Goal: Book appointment/travel/reservation

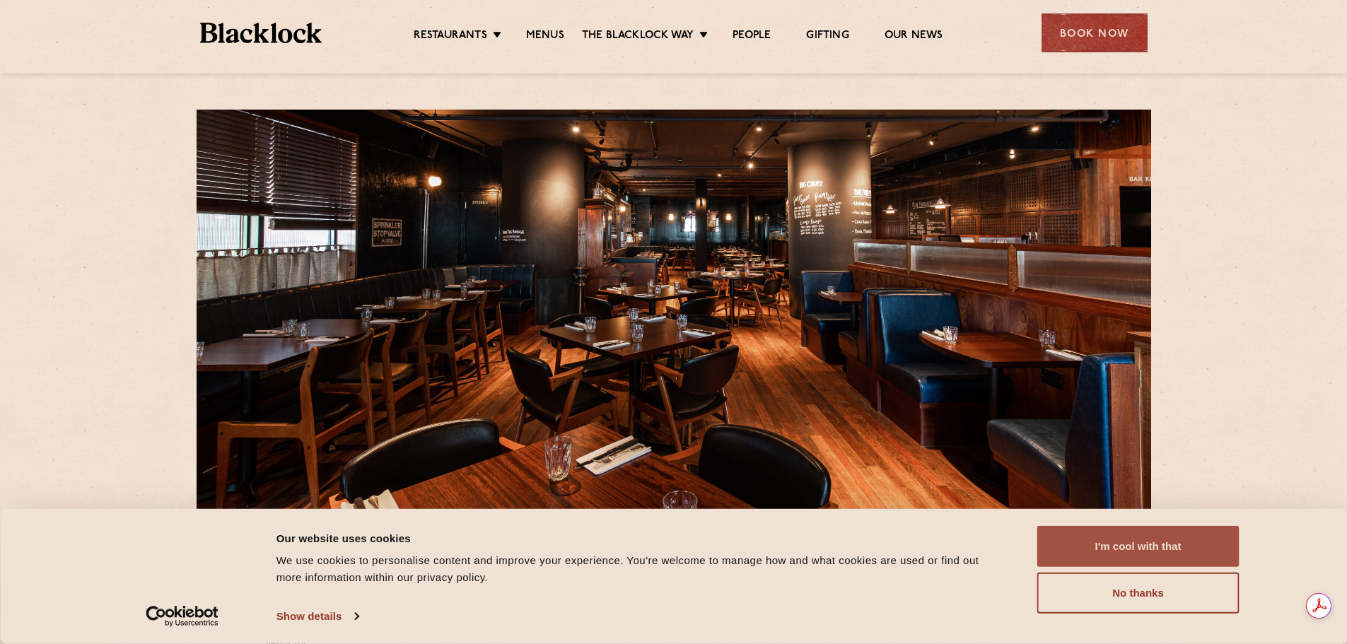
click at [1153, 550] on button "I'm cool with that" at bounding box center [1138, 546] width 202 height 41
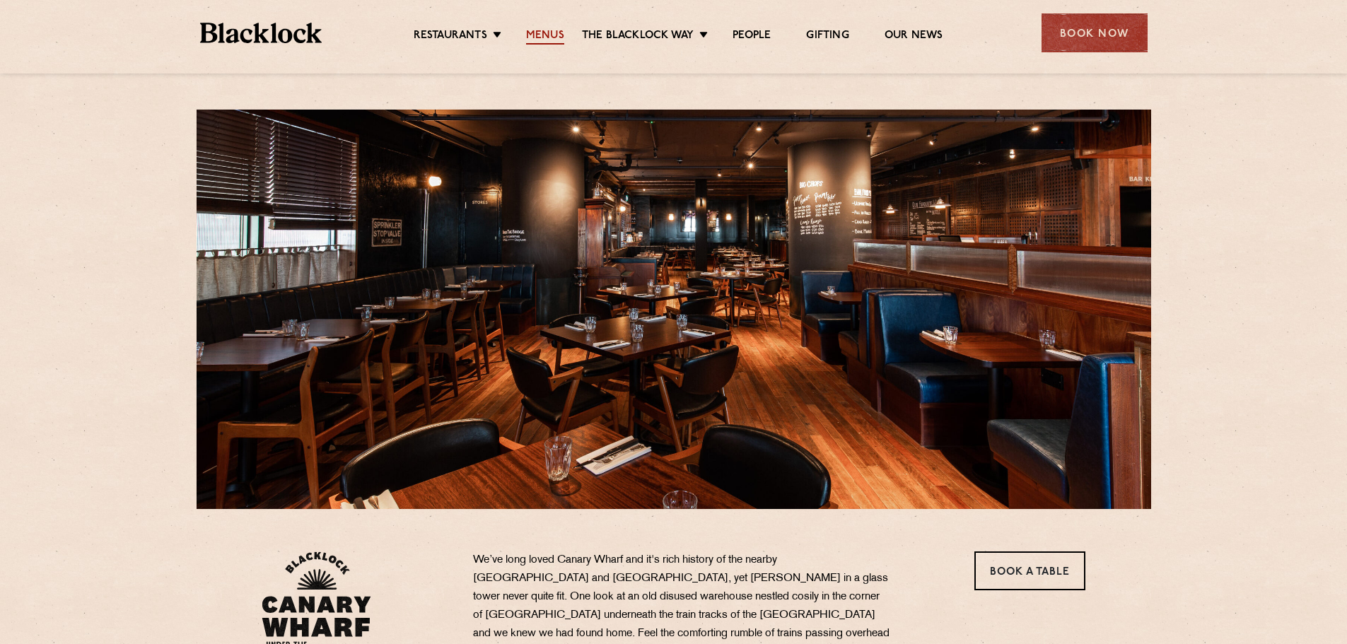
click at [548, 33] on link "Menus" at bounding box center [545, 37] width 38 height 16
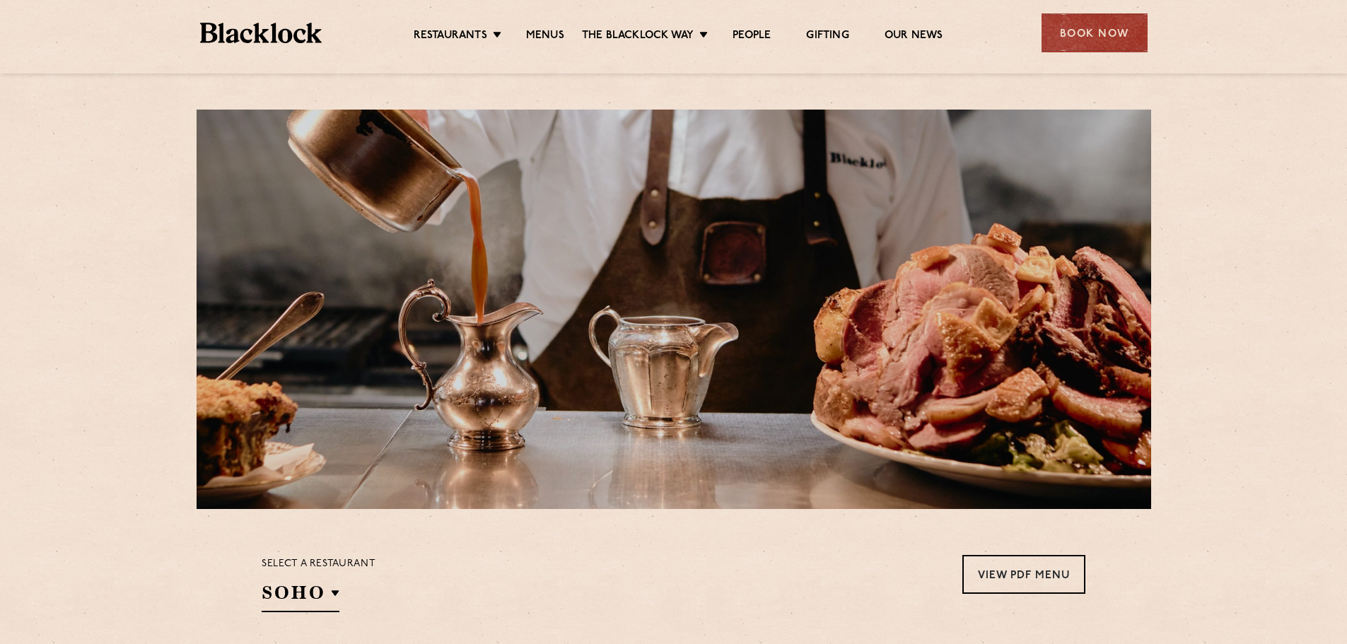
scroll to position [424, 0]
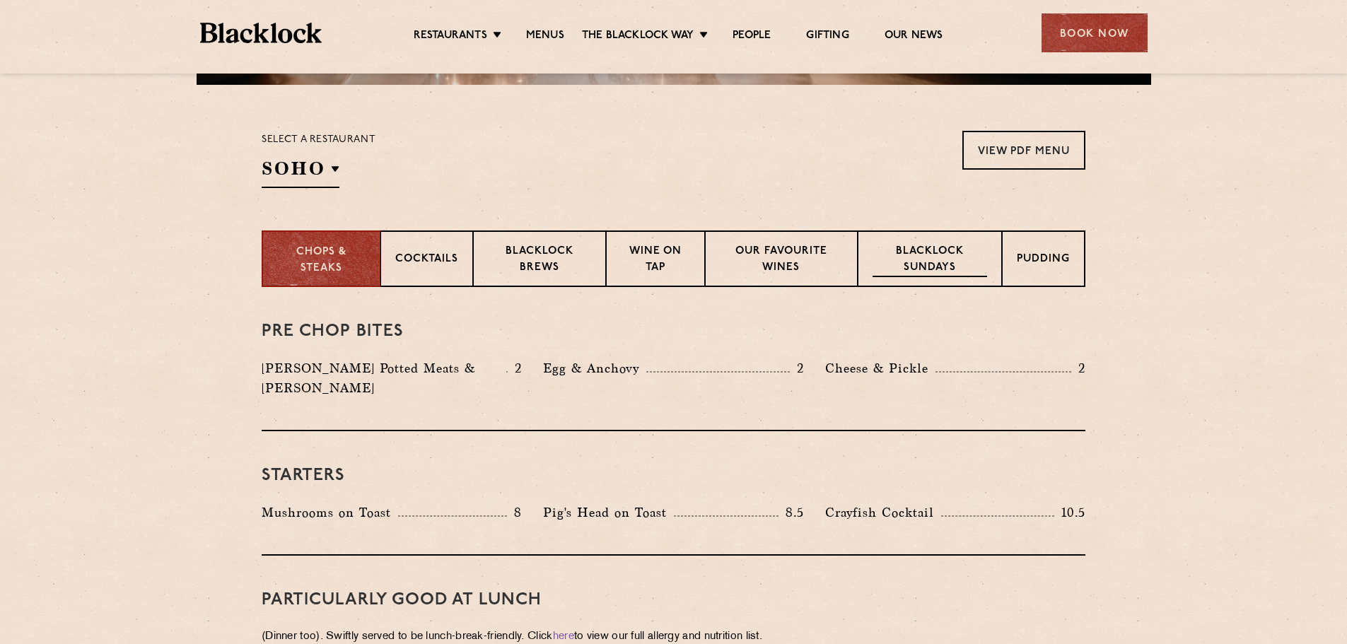
click at [967, 264] on p "Blacklock Sundays" at bounding box center [930, 260] width 115 height 33
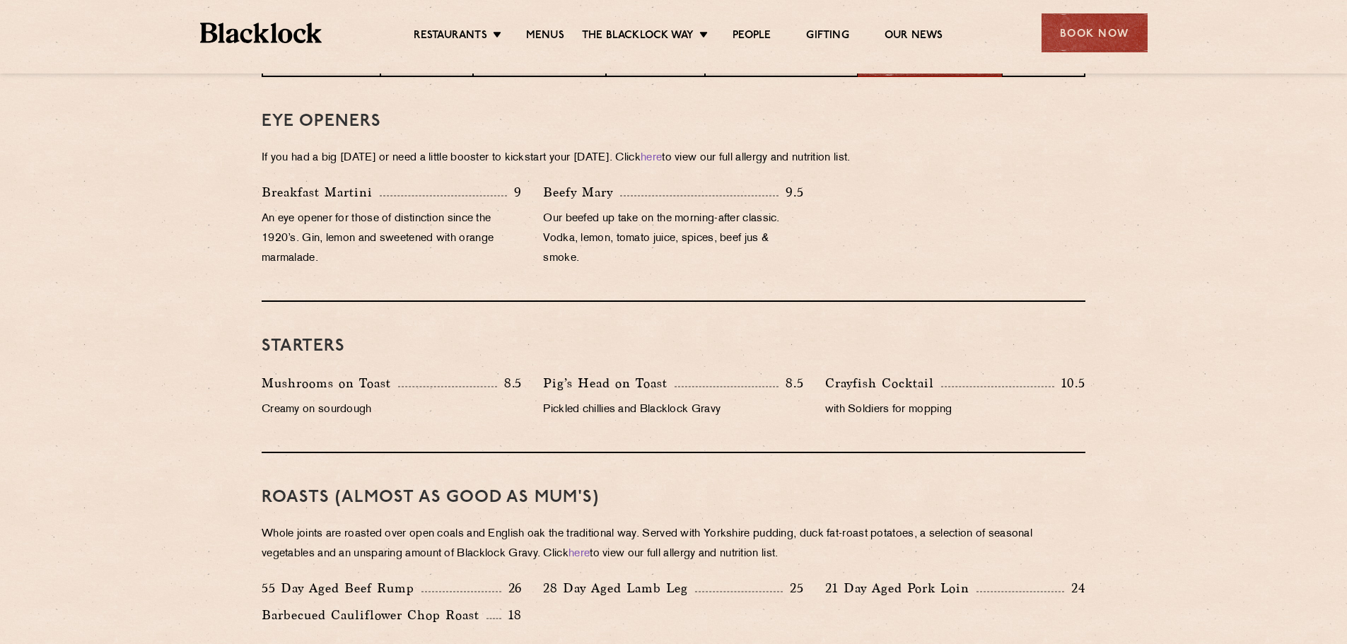
scroll to position [636, 0]
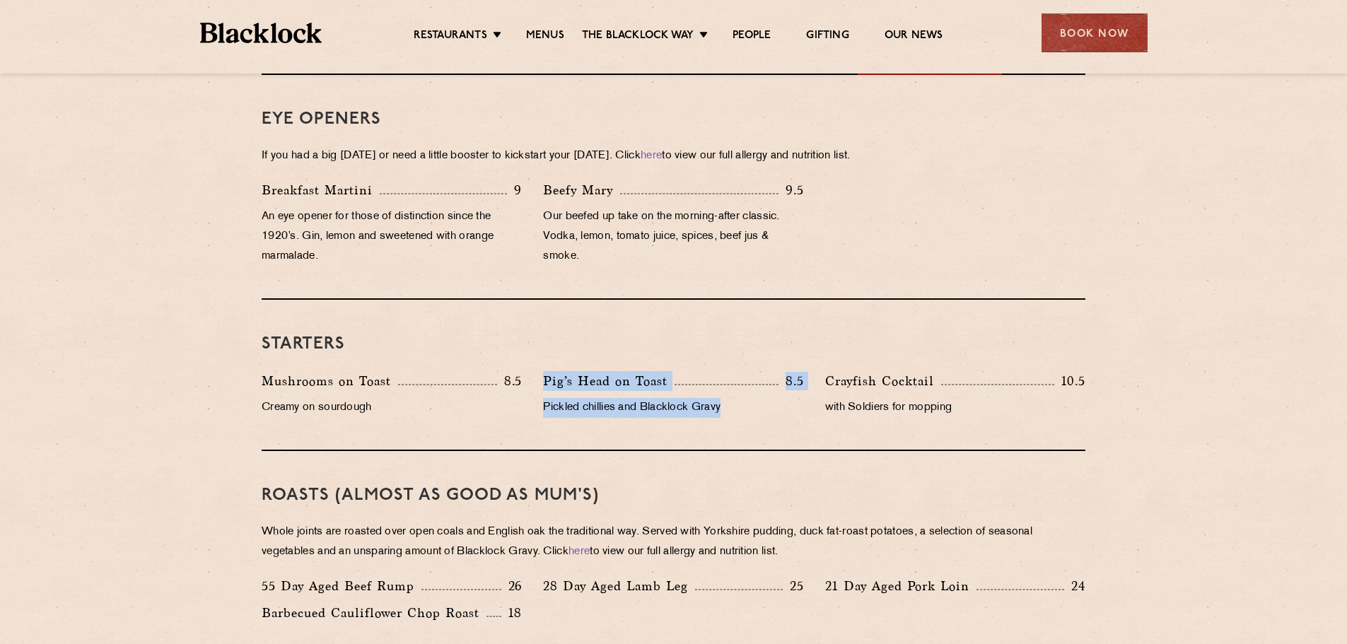
drag, startPoint x: 547, startPoint y: 384, endPoint x: 723, endPoint y: 412, distance: 178.3
click at [723, 412] on div "Pig’s Head on Toast 8.5 Pickled chillies and Blacklock Gravy" at bounding box center [672, 398] width 281 height 54
copy div "Pig’s Head on Toast 8.5 Pickled chillies and Blacklock Gravy"
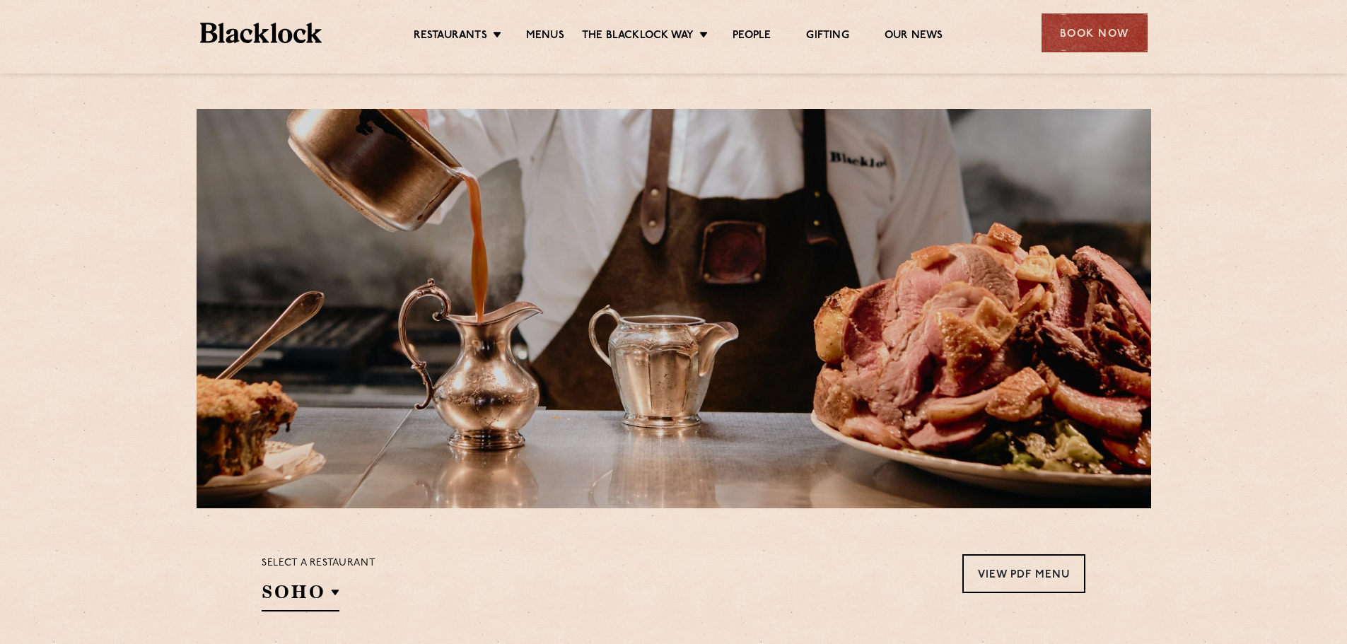
scroll to position [0, 0]
click at [1088, 28] on div "Book Now" at bounding box center [1095, 32] width 106 height 39
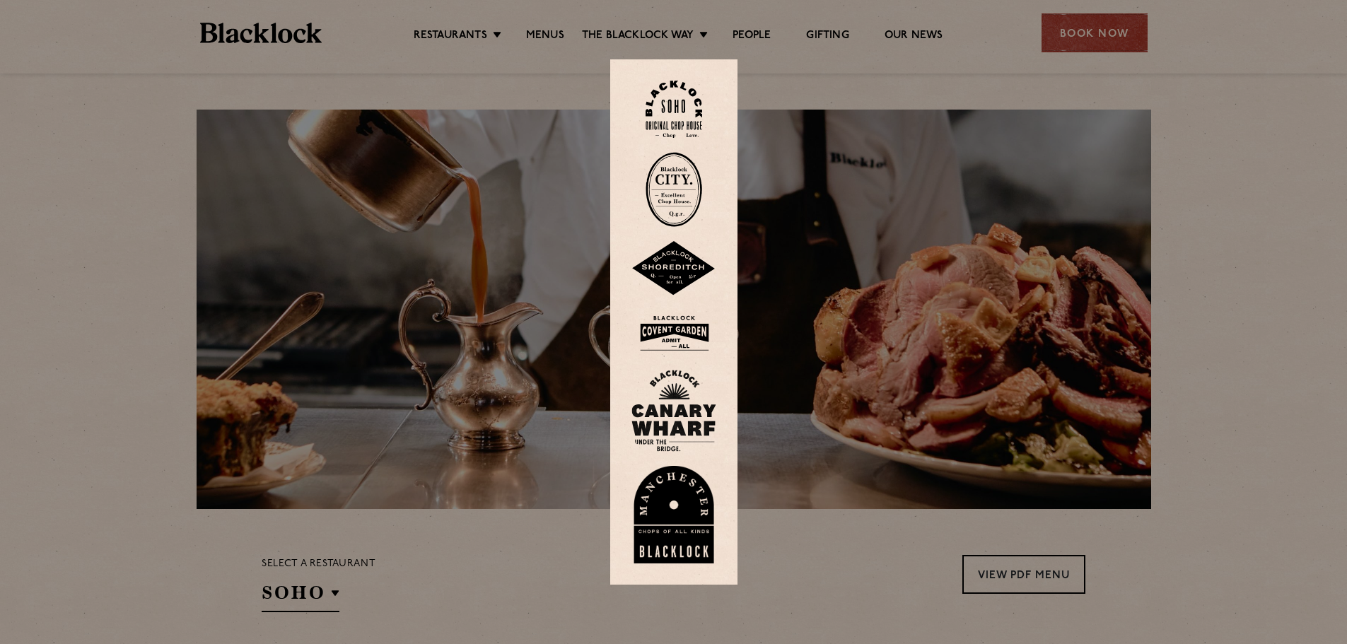
click at [687, 410] on img at bounding box center [673, 411] width 85 height 82
